Goal: Task Accomplishment & Management: Manage account settings

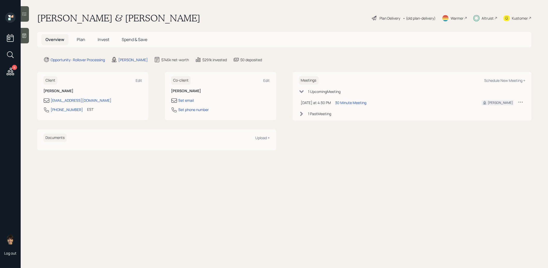
click at [107, 36] on h5 "Invest" at bounding box center [104, 39] width 20 height 11
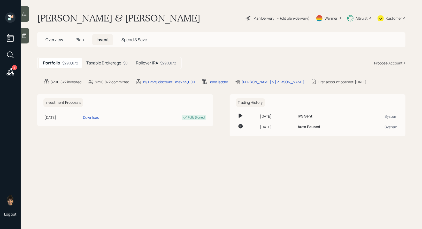
click at [258, 17] on div "Plan Delivery" at bounding box center [263, 18] width 21 height 5
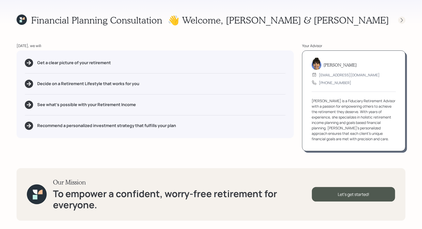
click at [402, 20] on icon at bounding box center [401, 20] width 5 height 5
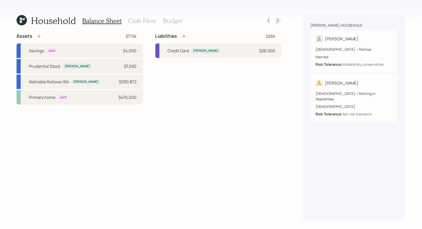
click at [278, 21] on icon at bounding box center [277, 20] width 5 height 5
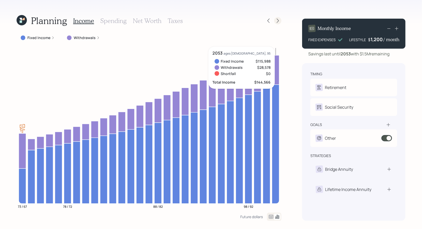
click at [277, 20] on icon at bounding box center [277, 20] width 5 height 5
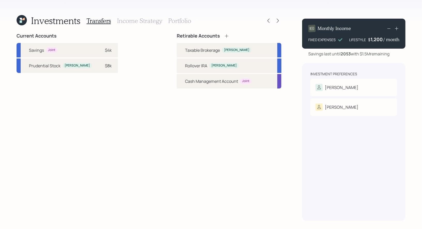
click at [179, 20] on h3 "Portfolio" at bounding box center [179, 20] width 23 height 7
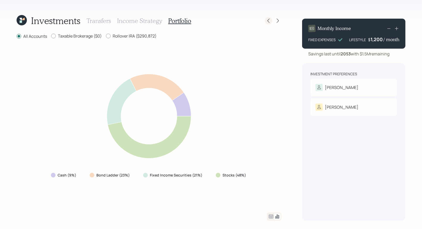
click at [268, 20] on icon at bounding box center [268, 21] width 2 height 4
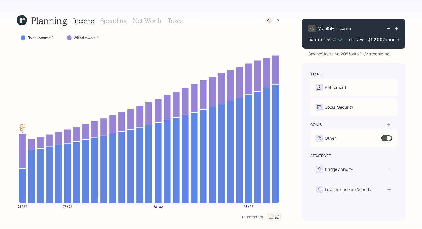
click at [270, 21] on icon at bounding box center [268, 20] width 5 height 5
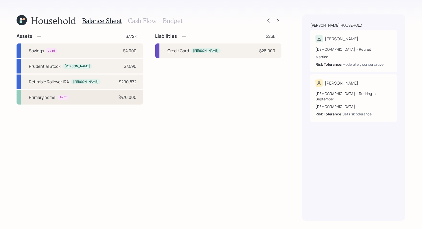
click at [97, 95] on div "Primary home Joint $470,000" at bounding box center [80, 97] width 126 height 14
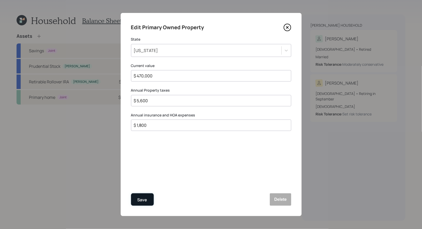
click at [144, 199] on div "Save" at bounding box center [142, 199] width 10 height 7
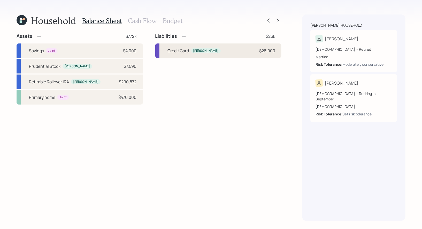
click at [174, 50] on div "Credit Card" at bounding box center [178, 51] width 21 height 6
select select "credit_card"
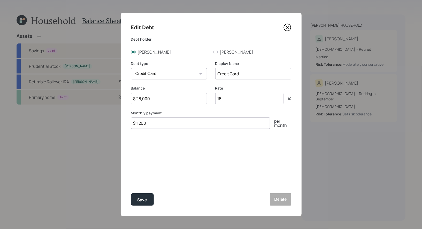
click at [289, 26] on icon at bounding box center [287, 28] width 8 height 8
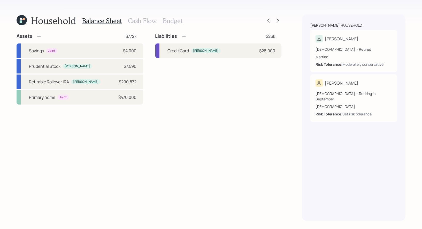
click at [141, 20] on h3 "Cash Flow" at bounding box center [142, 20] width 29 height 7
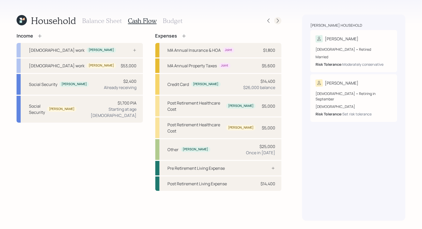
click at [279, 21] on icon at bounding box center [277, 20] width 5 height 5
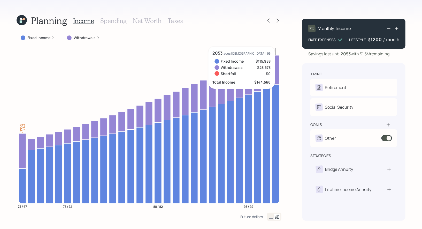
click at [375, 43] on div "Monthly Income FIXED EXPENSES LIFESTYLE $ 1200 / month" at bounding box center [353, 34] width 103 height 30
click at [374, 39] on div "1200" at bounding box center [377, 39] width 13 height 6
click at [375, 40] on div "1200" at bounding box center [377, 39] width 13 height 6
click at [413, 59] on div "Planning Income Spending Net Worth Taxes Fixed Income Withdrawals 73 / 67 78 / …" at bounding box center [211, 114] width 422 height 229
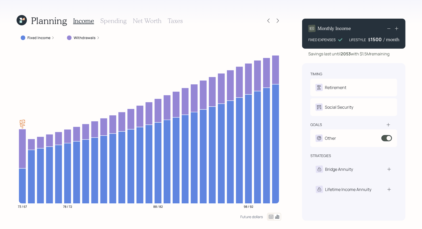
click at [376, 39] on div "1500" at bounding box center [377, 39] width 13 height 6
click at [413, 58] on div "Planning Income Spending Net Worth Taxes Fixed Income Withdrawals 73 / 67 78 / …" at bounding box center [211, 114] width 422 height 229
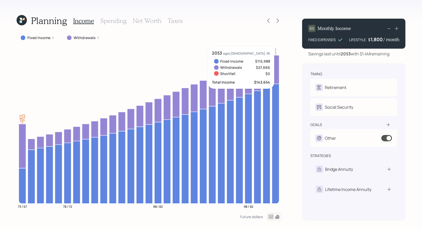
click at [372, 40] on div "1,800" at bounding box center [377, 39] width 13 height 6
click at [374, 40] on div "1800" at bounding box center [377, 39] width 13 height 6
click at [414, 53] on div "Planning Income Spending Net Worth Taxes Fixed Income Withdrawals 73 / 67 78 / …" at bounding box center [211, 114] width 422 height 229
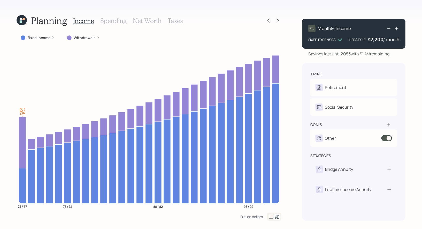
click at [376, 40] on div "2,200" at bounding box center [376, 39] width 13 height 6
click at [376, 40] on div "2600" at bounding box center [377, 39] width 13 height 6
click at [414, 58] on div "Planning Income Spending Net Worth Taxes Fixed Income Withdrawals 73 / 67 78 / …" at bounding box center [211, 114] width 422 height 229
click at [376, 40] on div "2,900" at bounding box center [376, 39] width 13 height 6
click at [415, 60] on div "Planning Income Spending Net Worth Taxes Fixed Income Withdrawals 73 / 67 78 / …" at bounding box center [211, 114] width 422 height 229
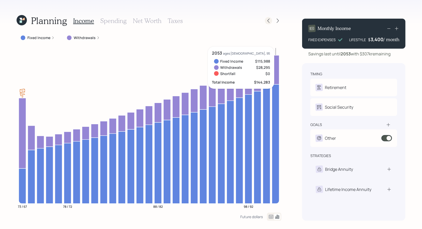
click at [267, 22] on icon at bounding box center [268, 20] width 5 height 5
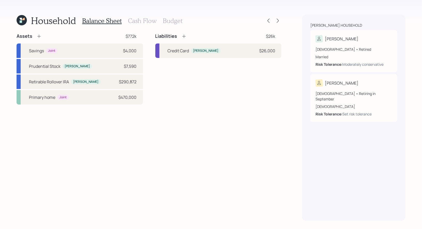
click at [134, 19] on h3 "Cash Flow" at bounding box center [142, 20] width 29 height 7
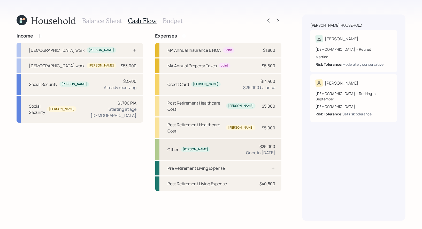
click at [237, 140] on div "Other Richard $25,000 Once in 2025" at bounding box center [218, 149] width 126 height 21
select select "0"
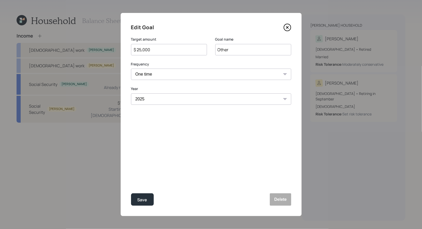
click at [170, 50] on input "$ 25,000" at bounding box center [166, 50] width 67 height 6
click at [143, 198] on div "Save" at bounding box center [142, 199] width 10 height 7
type input "$ 25,000"
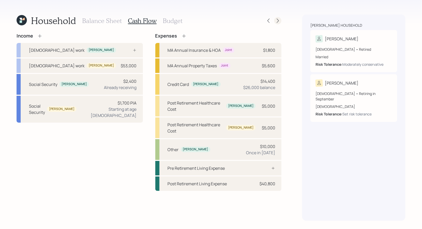
click at [279, 22] on icon at bounding box center [277, 20] width 5 height 5
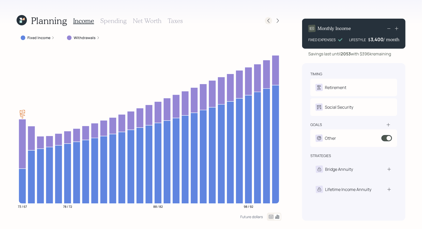
click at [269, 23] on icon at bounding box center [268, 20] width 5 height 5
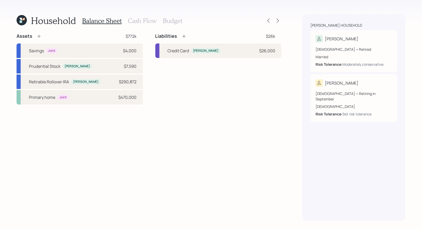
click at [130, 21] on h3 "Cash Flow" at bounding box center [142, 20] width 29 height 7
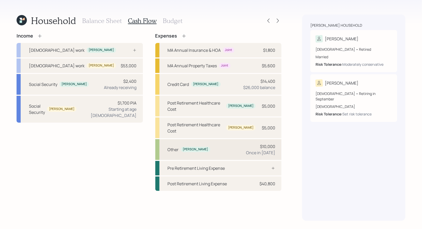
click at [217, 140] on div "Other [PERSON_NAME] $10,000 Once in [DATE]" at bounding box center [218, 149] width 126 height 21
select select "0"
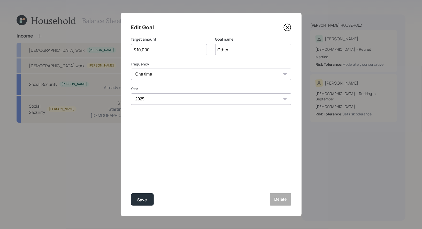
click at [188, 51] on input "$ 10,000" at bounding box center [166, 50] width 67 height 6
click at [279, 200] on button "Delete" at bounding box center [280, 199] width 21 height 12
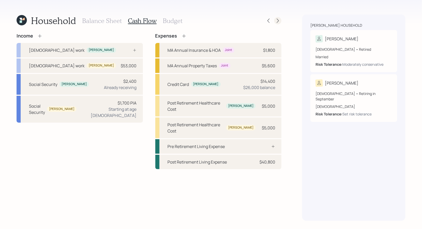
click at [277, 20] on icon at bounding box center [277, 20] width 5 height 5
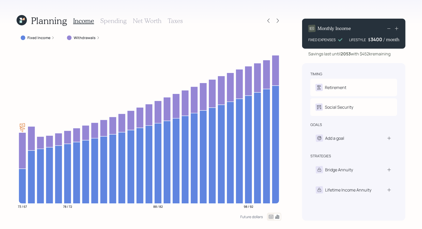
click at [378, 41] on div "3400" at bounding box center [377, 39] width 13 height 6
click at [375, 40] on div "3400" at bounding box center [377, 39] width 13 height 6
click at [410, 58] on div "Planning Income Spending Net Worth Taxes Fixed Income Withdrawals 73 / 67 78 / …" at bounding box center [211, 114] width 422 height 229
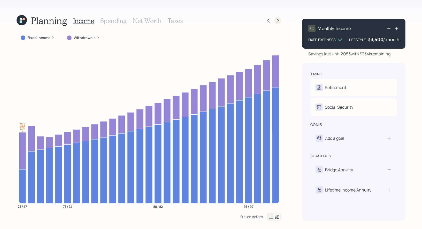
click at [279, 19] on icon at bounding box center [277, 20] width 5 height 5
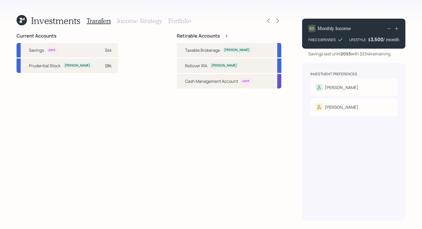
click at [182, 20] on h3 "Portfolio" at bounding box center [179, 20] width 23 height 7
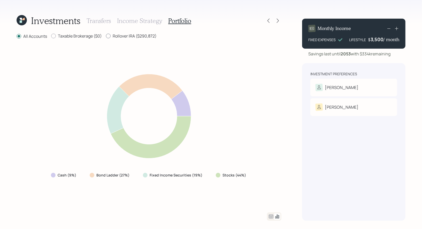
click at [108, 35] on div at bounding box center [108, 36] width 5 height 5
click at [106, 36] on input "Rollover IRA ($290,872)" at bounding box center [106, 36] width 0 height 0
radio input "true"
radio input "false"
click at [133, 20] on h3 "Income Strategy" at bounding box center [139, 20] width 45 height 7
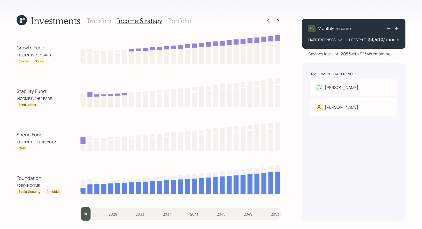
click at [177, 20] on h3 "Portfolio" at bounding box center [179, 20] width 23 height 7
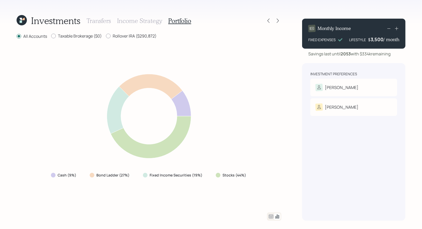
click at [271, 217] on icon at bounding box center [271, 216] width 4 height 4
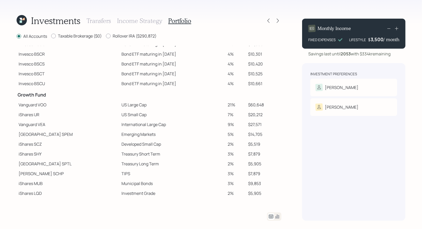
scroll to position [89, 0]
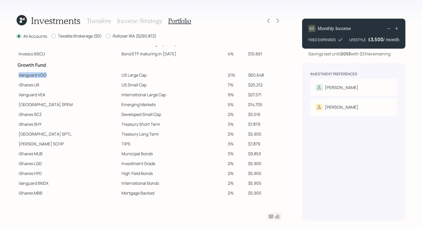
drag, startPoint x: 48, startPoint y: 74, endPoint x: 18, endPoint y: 76, distance: 29.7
click at [18, 76] on td "Vanguard VOO" at bounding box center [68, 75] width 103 height 10
click at [48, 93] on td "Vanguard VEA" at bounding box center [68, 95] width 103 height 10
drag, startPoint x: 45, startPoint y: 95, endPoint x: 40, endPoint y: 95, distance: 5.7
click at [40, 95] on td "Vanguard VEA" at bounding box center [68, 95] width 103 height 10
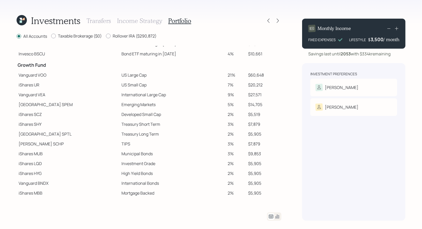
click at [148, 21] on h3 "Income Strategy" at bounding box center [139, 20] width 45 height 7
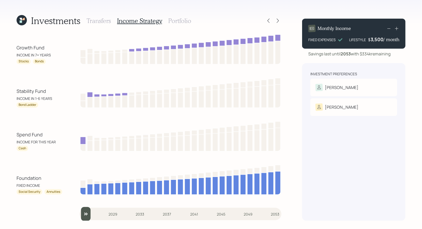
click at [185, 17] on h3 "Portfolio" at bounding box center [179, 20] width 23 height 7
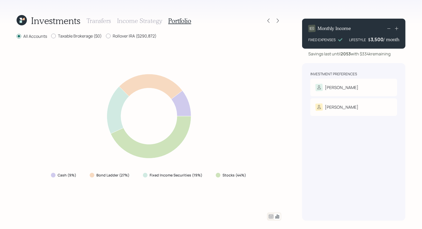
click at [23, 21] on icon at bounding box center [22, 20] width 10 height 10
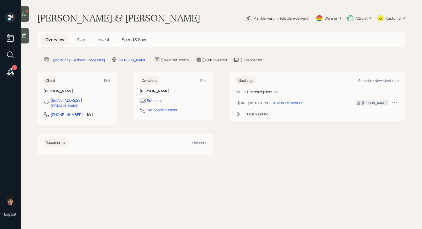
click at [83, 40] on span "Plan" at bounding box center [81, 40] width 9 height 6
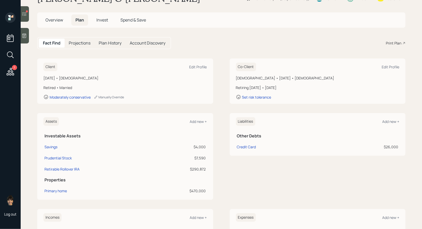
scroll to position [22, 0]
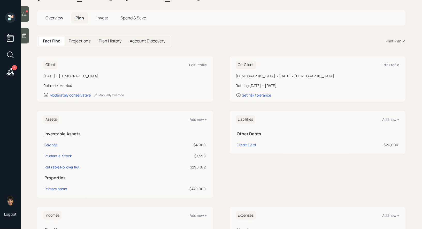
click at [102, 17] on span "Invest" at bounding box center [102, 18] width 12 height 6
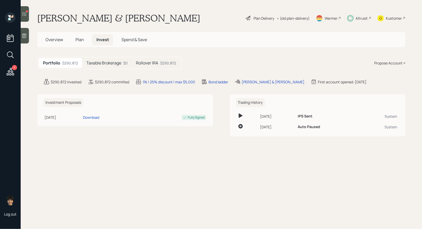
click at [168, 64] on div "$290,872" at bounding box center [168, 62] width 16 height 5
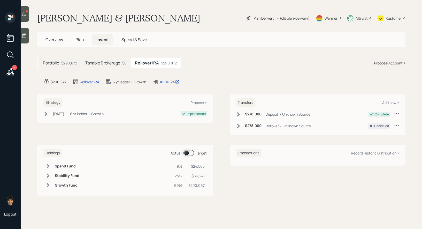
click at [187, 152] on span at bounding box center [188, 153] width 11 height 6
click at [258, 18] on div "Plan Delivery" at bounding box center [263, 18] width 21 height 5
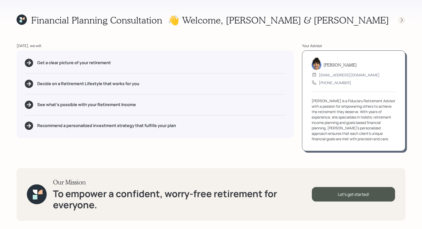
click at [401, 18] on icon at bounding box center [402, 20] width 2 height 4
